Goal: Navigation & Orientation: Find specific page/section

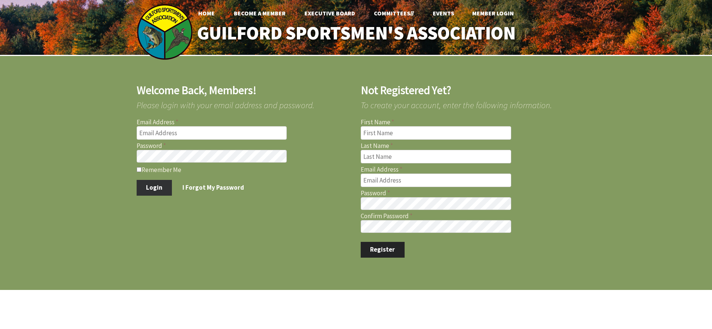
type input "steven.beaulieu@sbcglobal.net"
click at [150, 189] on button "Login" at bounding box center [155, 188] width 36 height 16
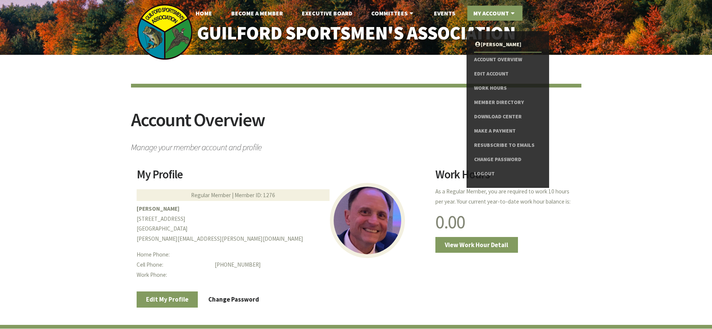
click at [485, 14] on link "My Account" at bounding box center [494, 13] width 55 height 15
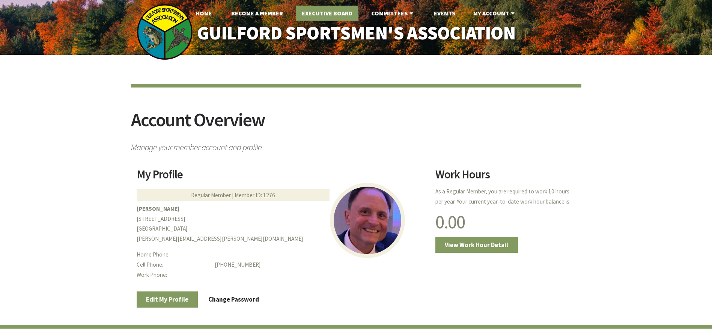
click at [325, 14] on link "Executive Board" at bounding box center [327, 13] width 63 height 15
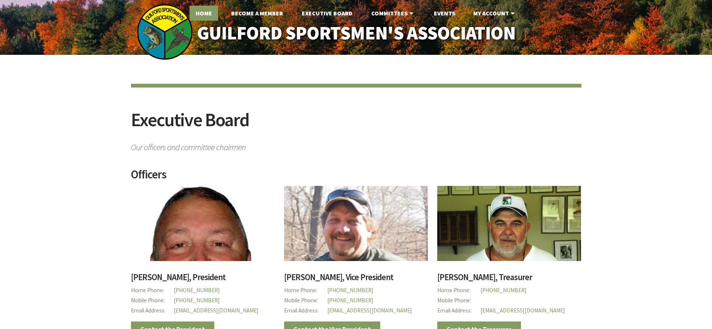
click at [204, 15] on link "Home" at bounding box center [204, 13] width 29 height 15
